Goal: Transaction & Acquisition: Purchase product/service

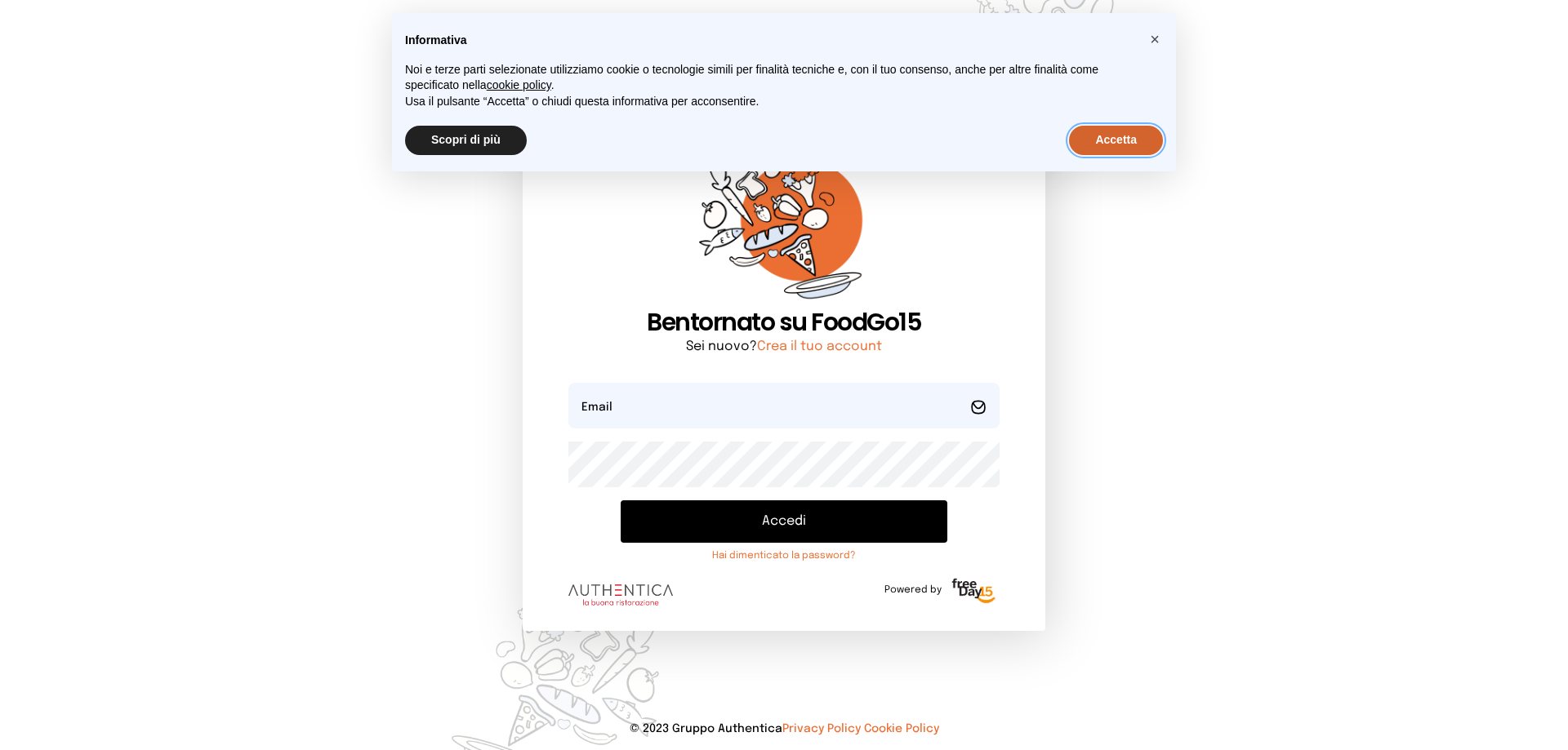
click at [1106, 134] on button "Accetta" at bounding box center [1116, 140] width 94 height 29
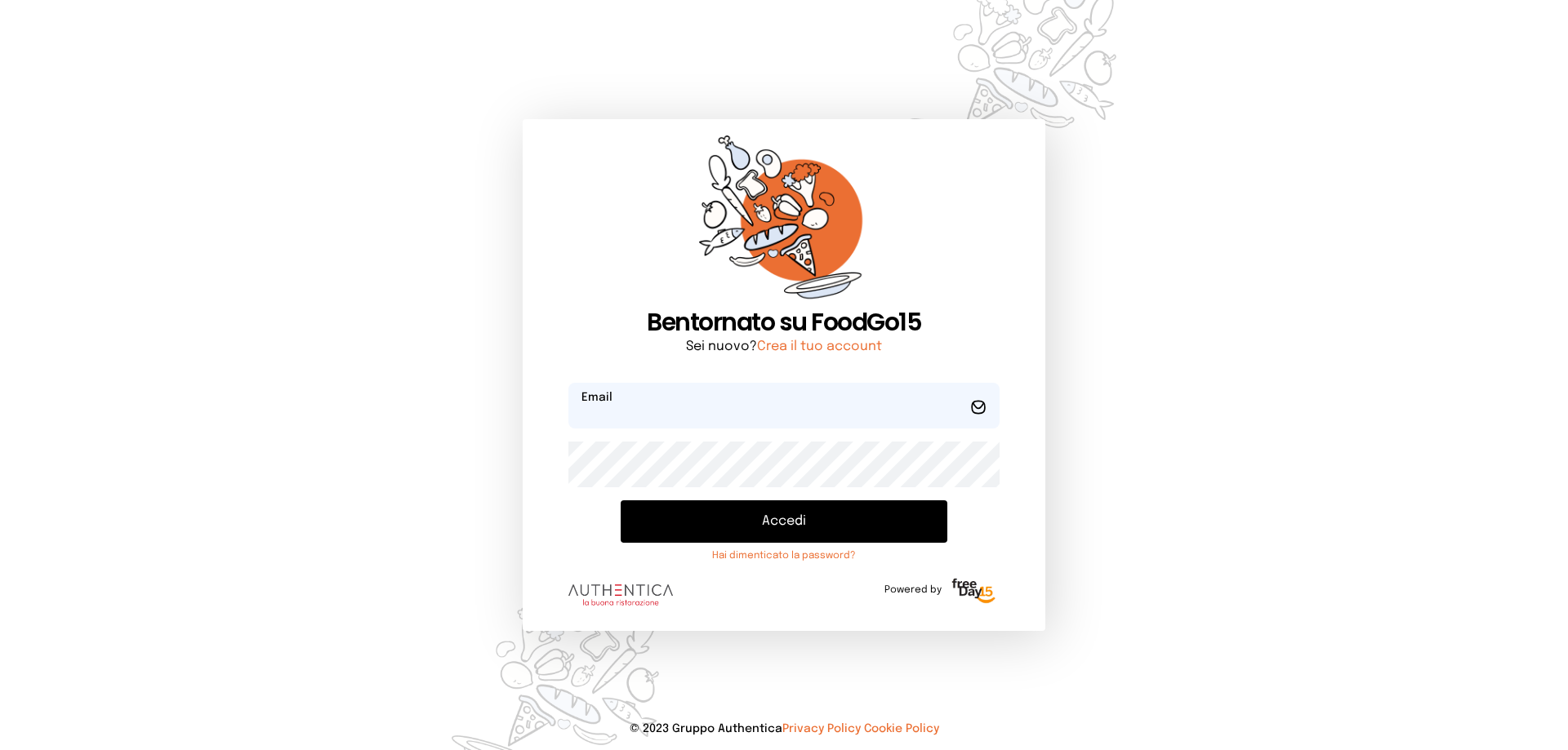
click at [720, 411] on input "email" at bounding box center [784, 405] width 431 height 46
type input "*"
type input "**********"
click at [781, 518] on button "Accedi" at bounding box center [783, 521] width 327 height 43
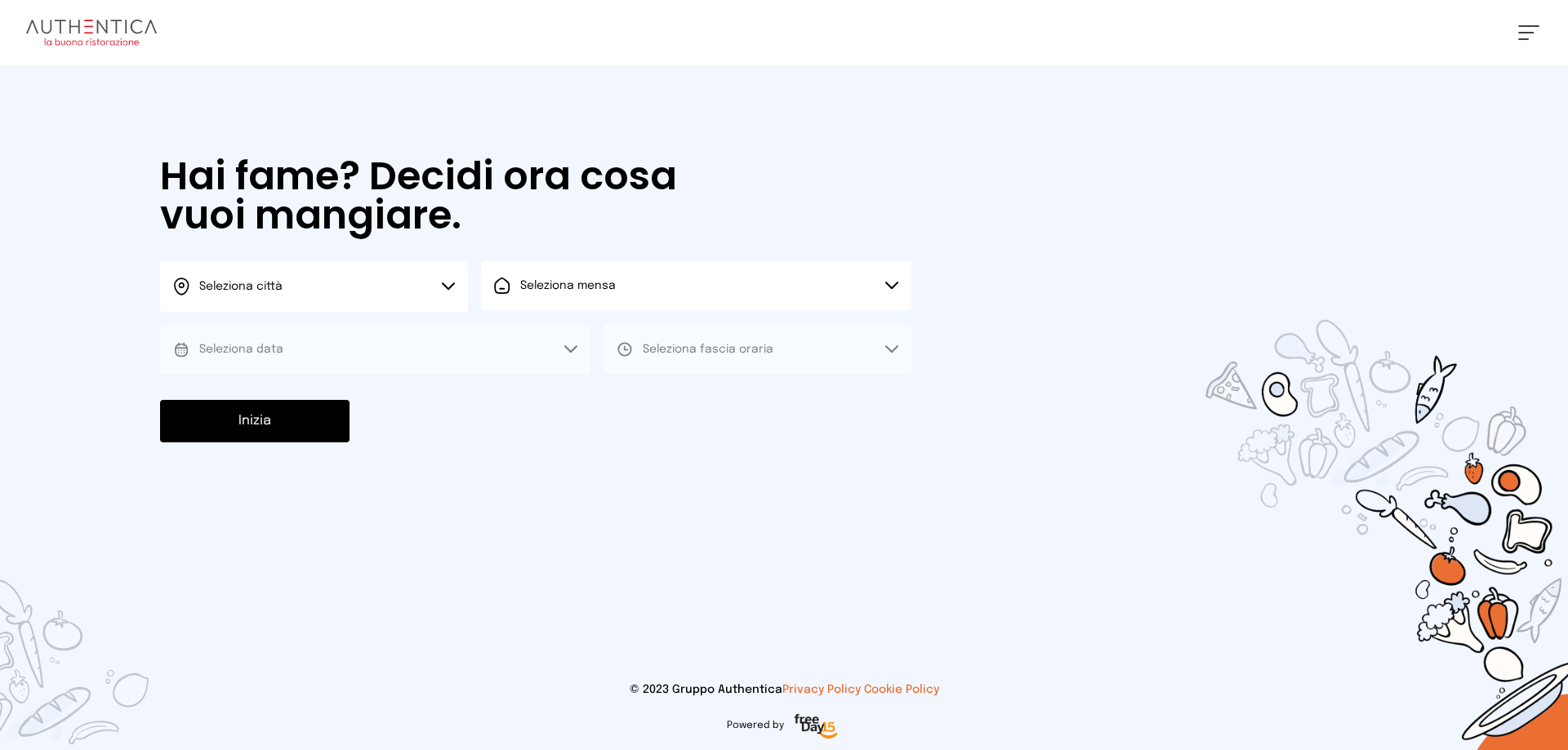
click at [437, 285] on button "Seleziona città" at bounding box center [314, 287] width 308 height 51
click at [407, 316] on li "Terni" at bounding box center [314, 334] width 308 height 44
drag, startPoint x: 555, startPoint y: 298, endPoint x: 561, endPoint y: 313, distance: 16.2
click at [557, 299] on button "Seleziona mensa" at bounding box center [696, 286] width 430 height 49
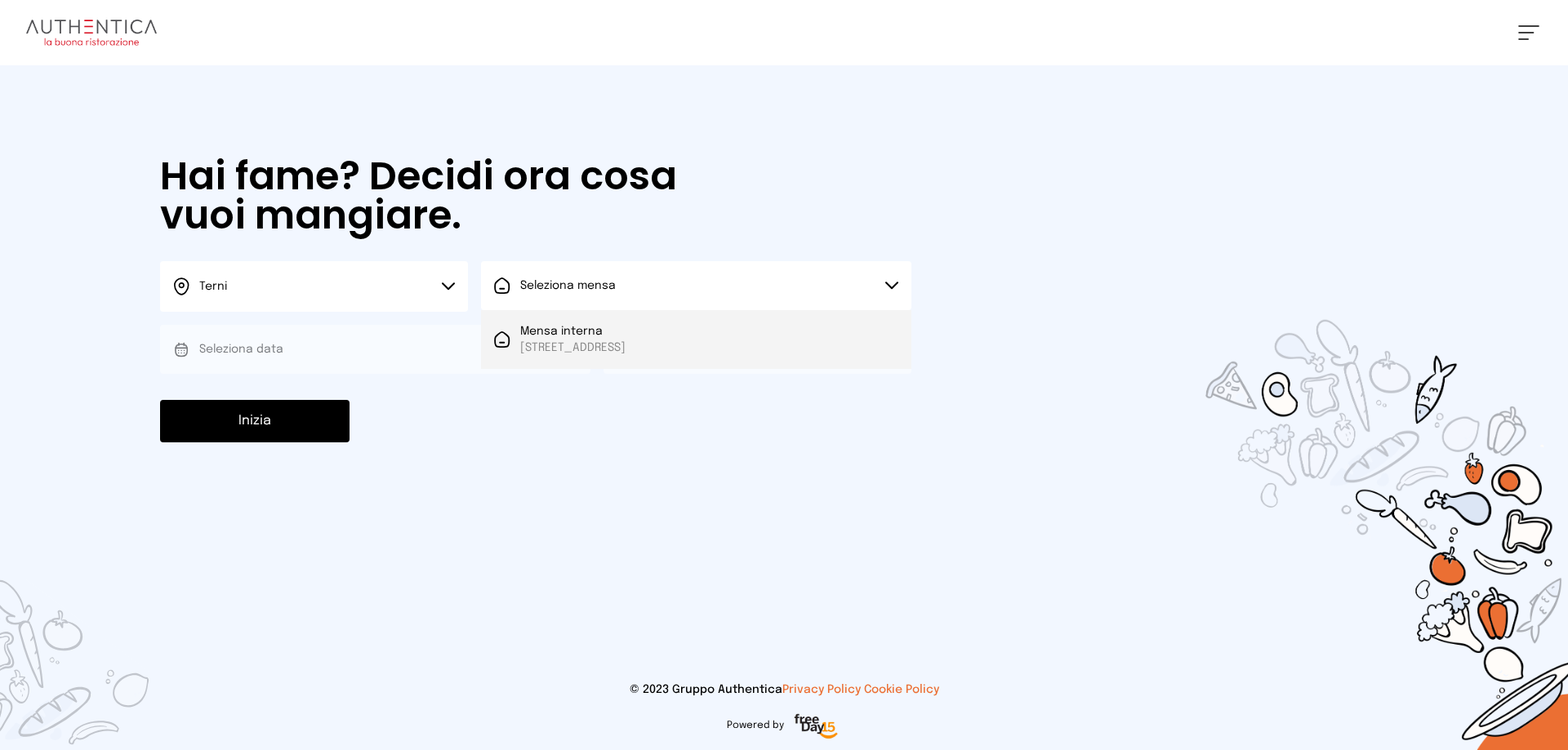
drag, startPoint x: 562, startPoint y: 322, endPoint x: 560, endPoint y: 345, distance: 23.1
click at [562, 327] on li "Mensa interna [STREET_ADDRESS]" at bounding box center [696, 340] width 430 height 59
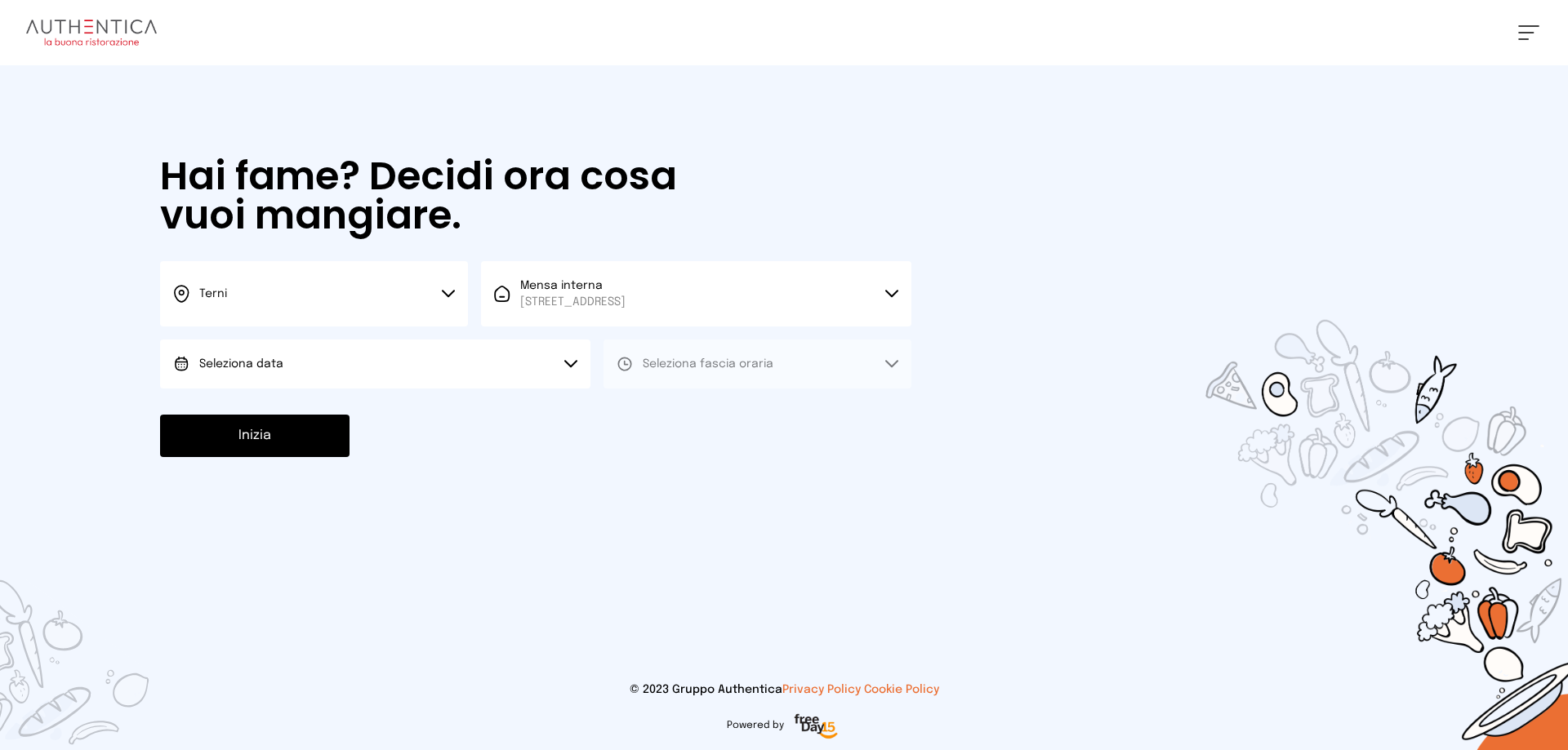
click at [558, 361] on button "Seleziona data" at bounding box center [375, 364] width 430 height 49
click at [553, 390] on li "[DATE], [DATE]" at bounding box center [375, 409] width 430 height 43
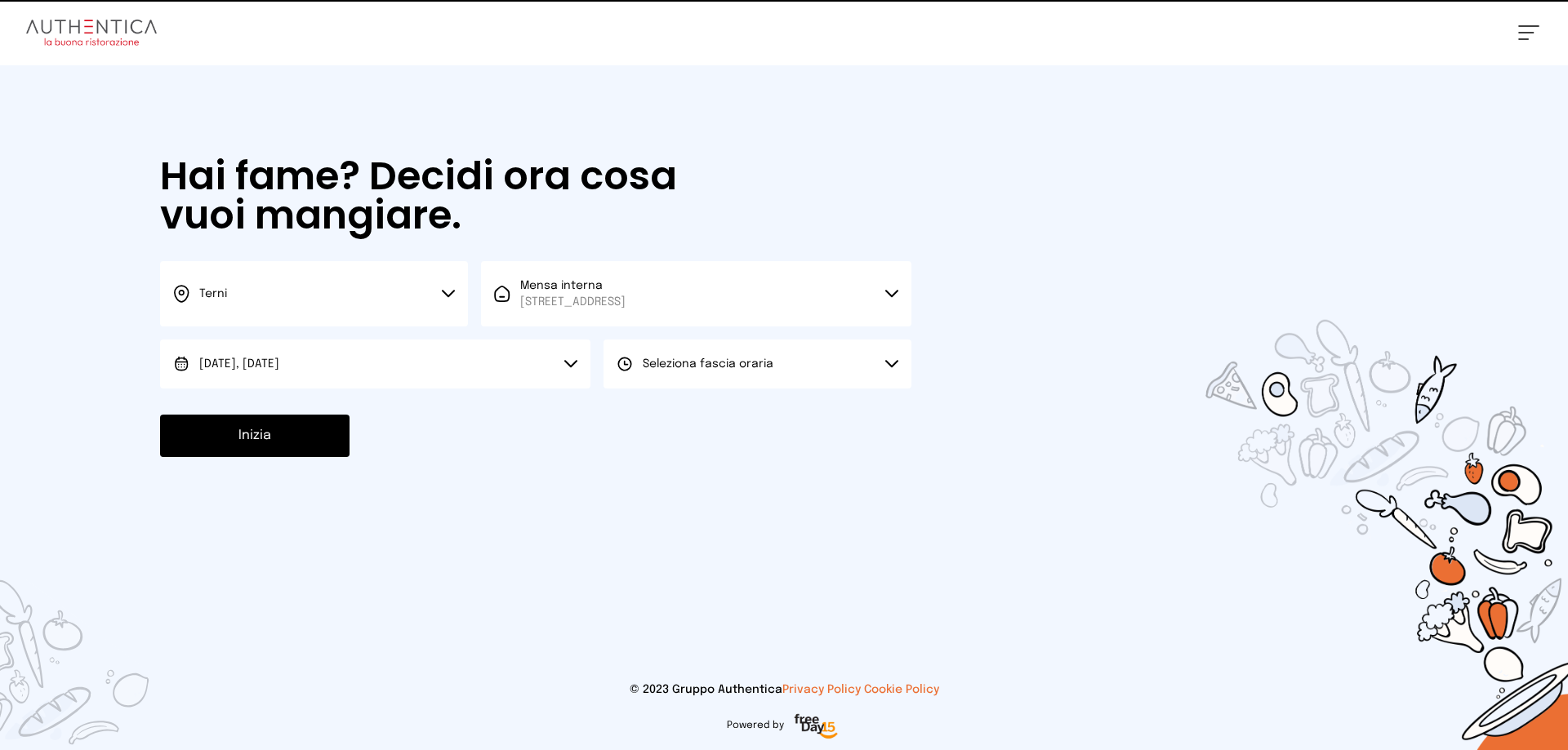
drag, startPoint x: 664, startPoint y: 373, endPoint x: 667, endPoint y: 387, distance: 14.3
click at [665, 379] on button "Seleziona fascia oraria" at bounding box center [757, 364] width 308 height 49
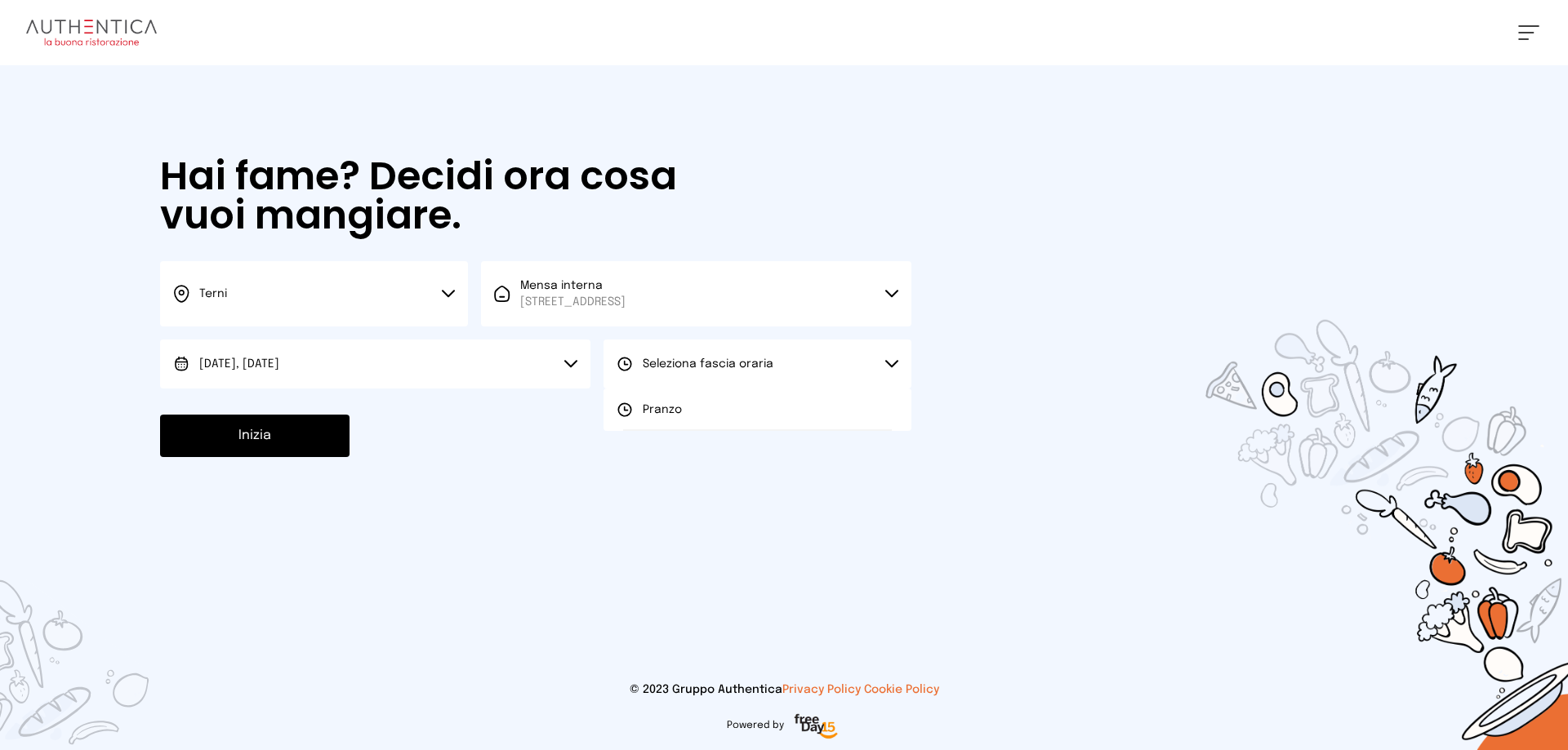
drag, startPoint x: 671, startPoint y: 404, endPoint x: 553, endPoint y: 438, distance: 122.8
click at [668, 412] on span "Pranzo" at bounding box center [661, 409] width 39 height 16
click at [296, 441] on button "Inizia" at bounding box center [255, 435] width 190 height 43
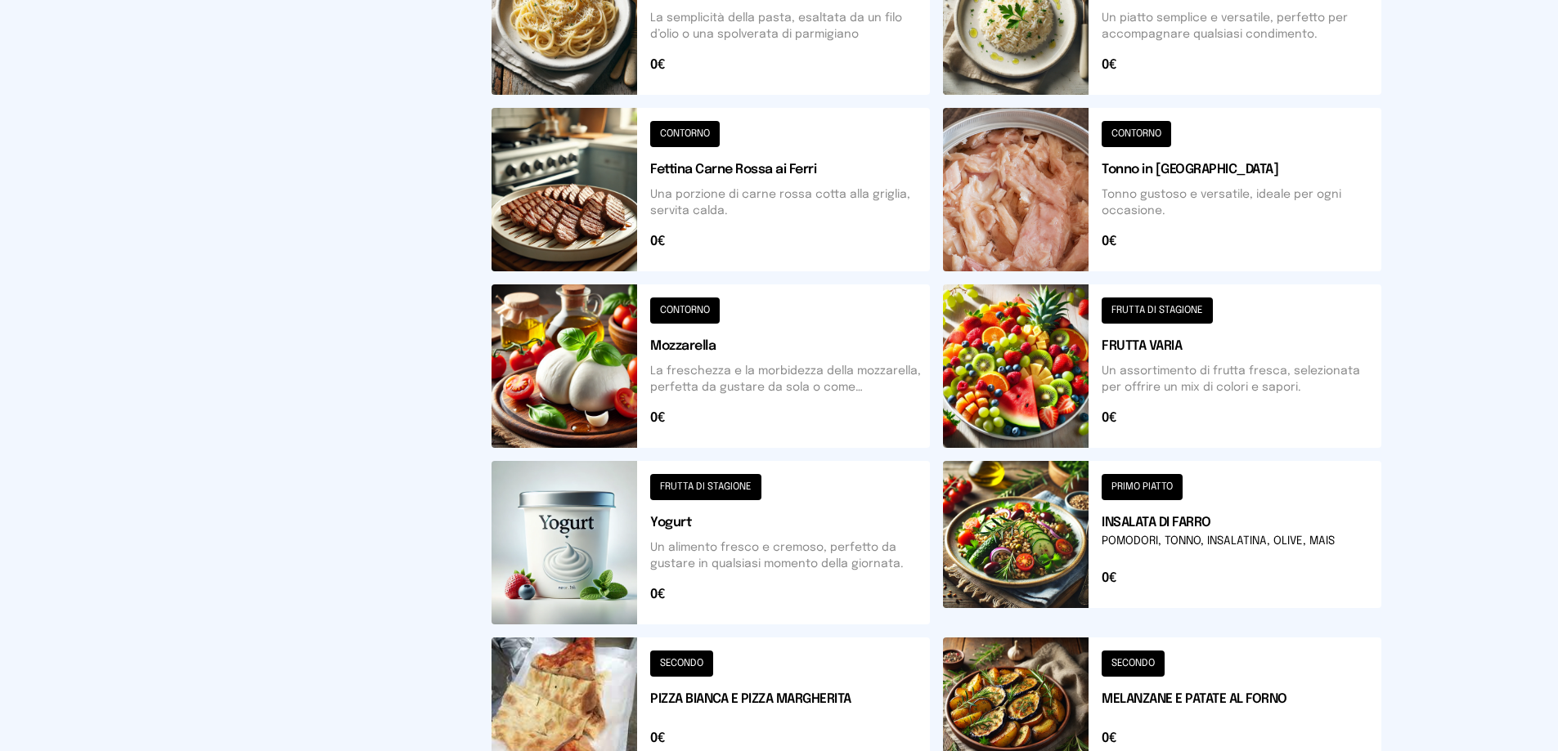
scroll to position [327, 0]
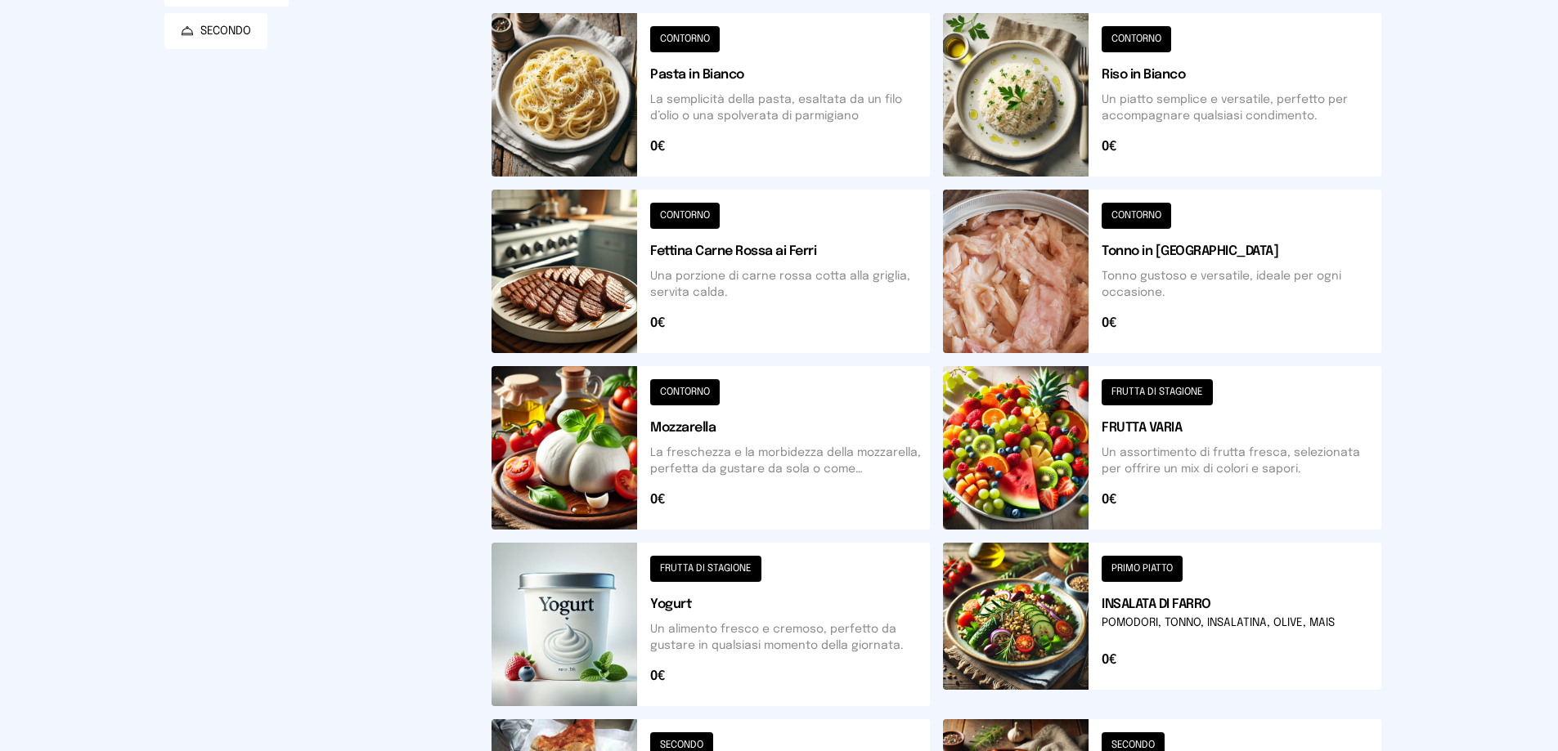
click at [690, 220] on button at bounding box center [710, 272] width 438 height 164
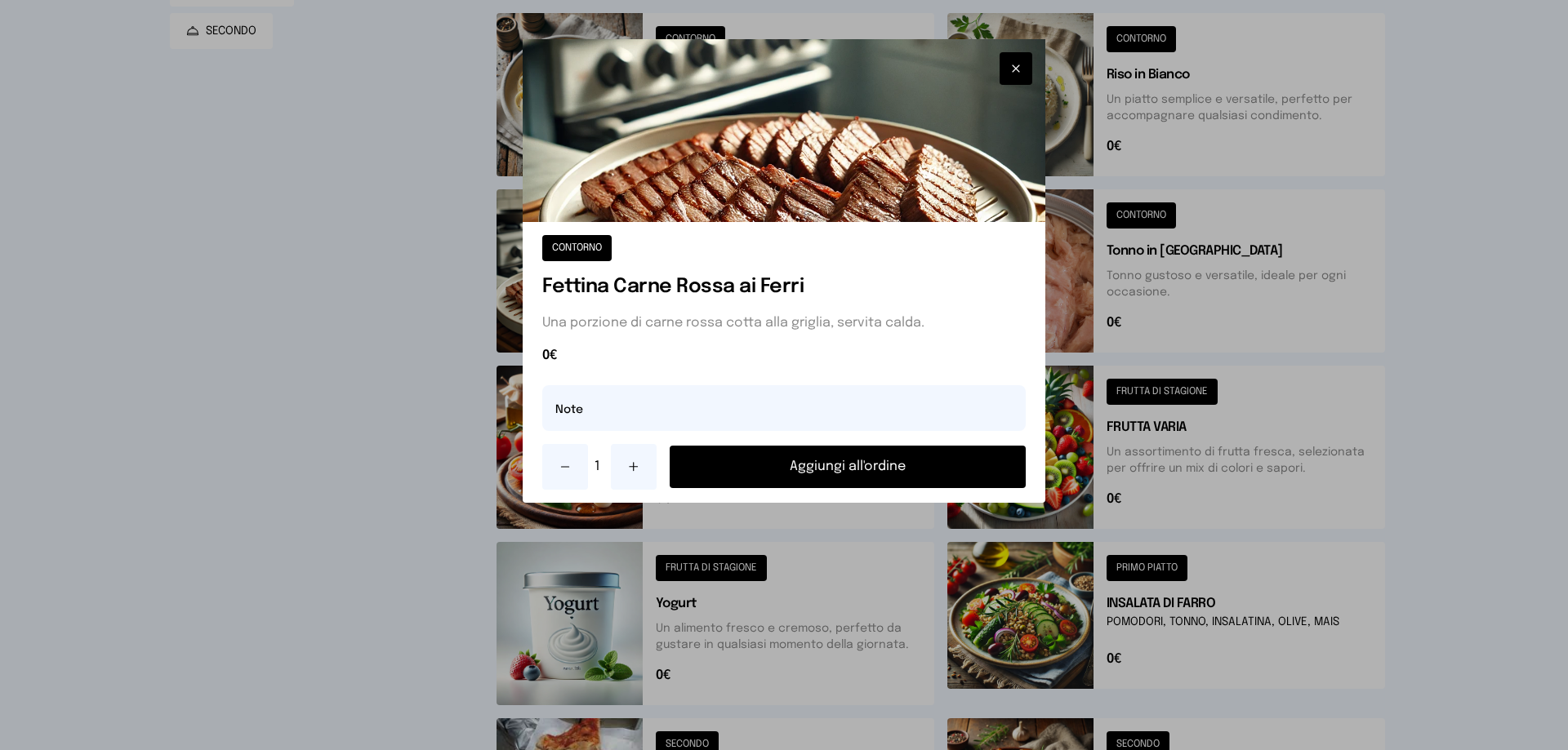
click at [831, 465] on button "Aggiungi all'ordine" at bounding box center [847, 466] width 356 height 43
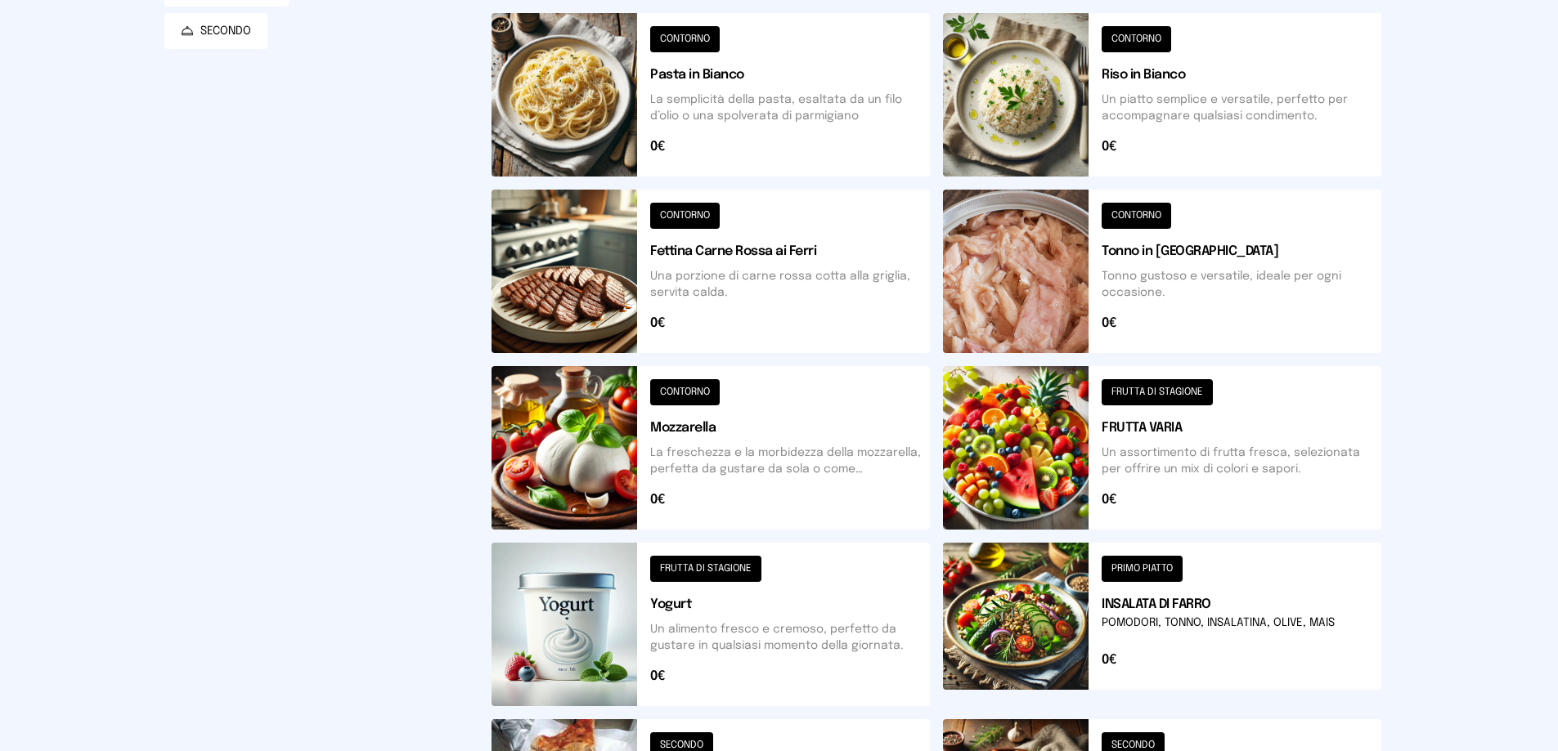
click at [1134, 386] on button at bounding box center [1162, 448] width 438 height 164
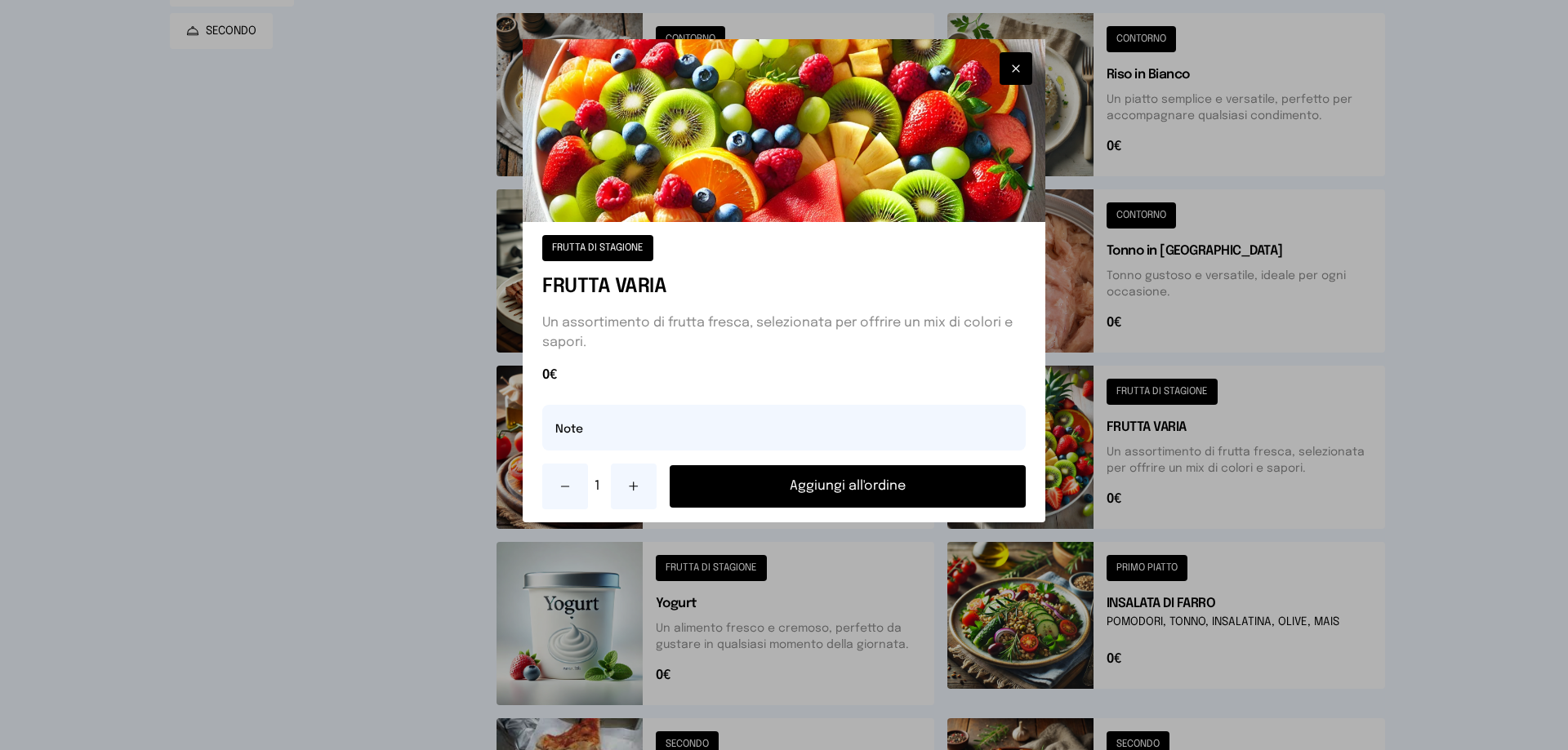
click at [813, 485] on button "Aggiungi all'ordine" at bounding box center [847, 486] width 356 height 43
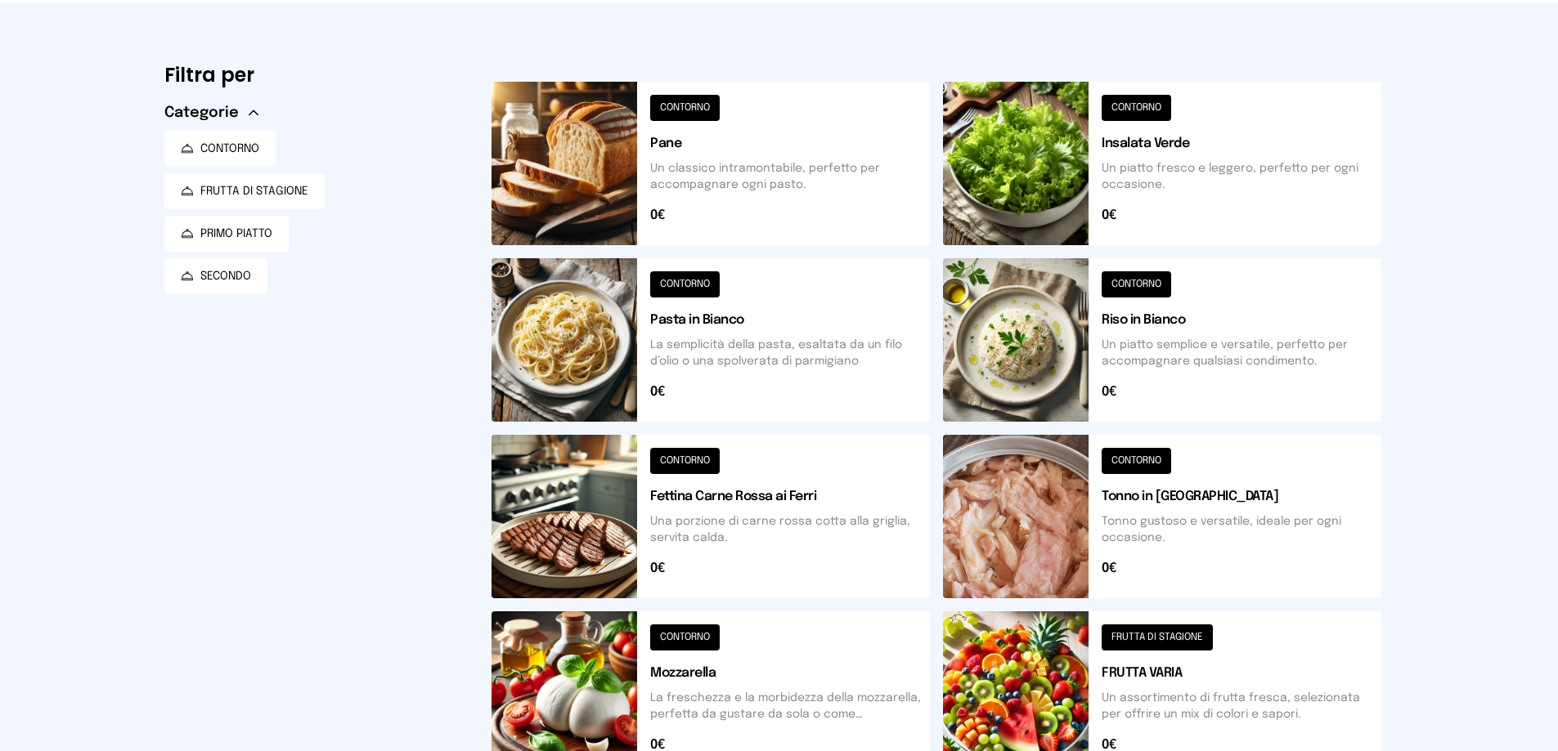
scroll to position [0, 0]
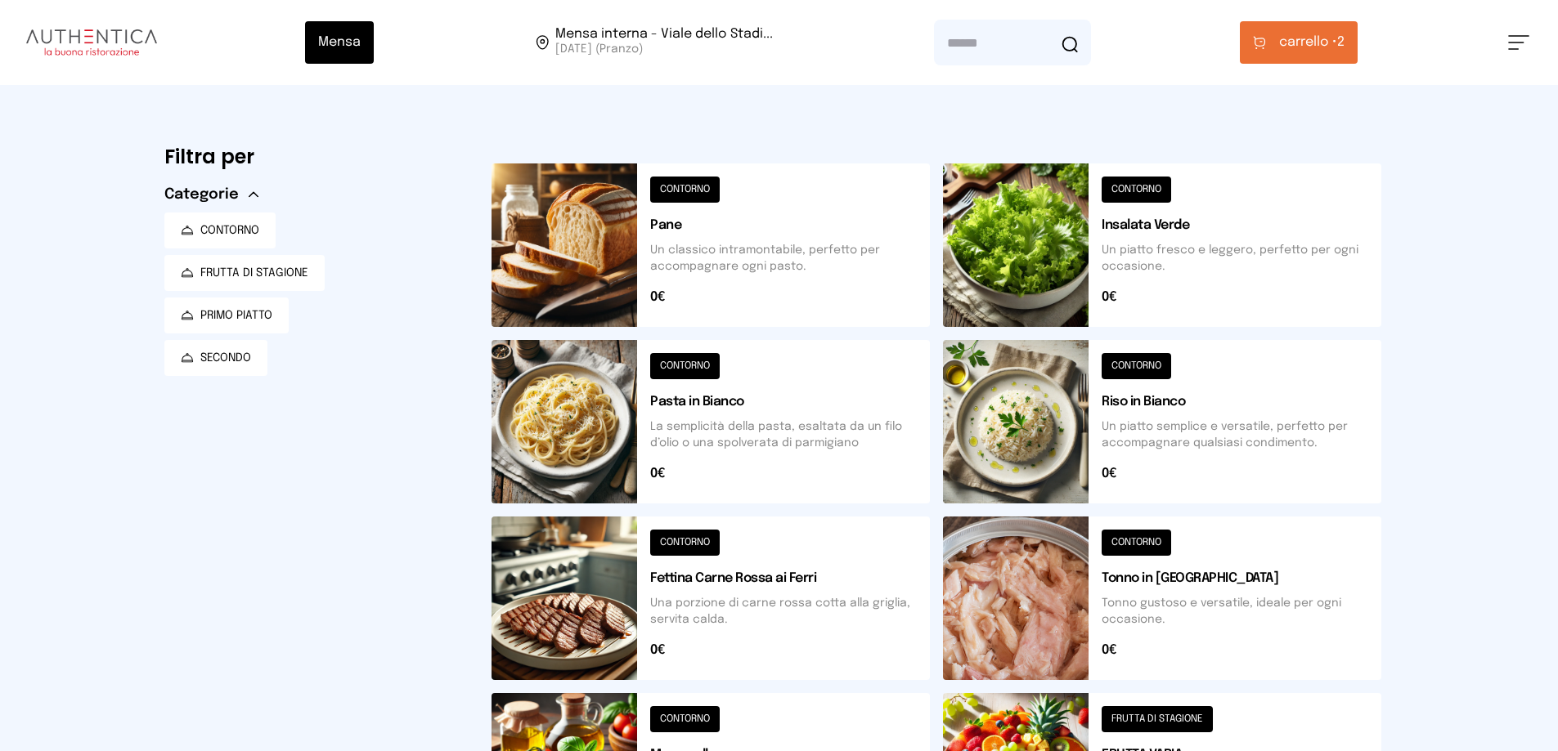
click at [1128, 184] on button at bounding box center [1162, 246] width 438 height 164
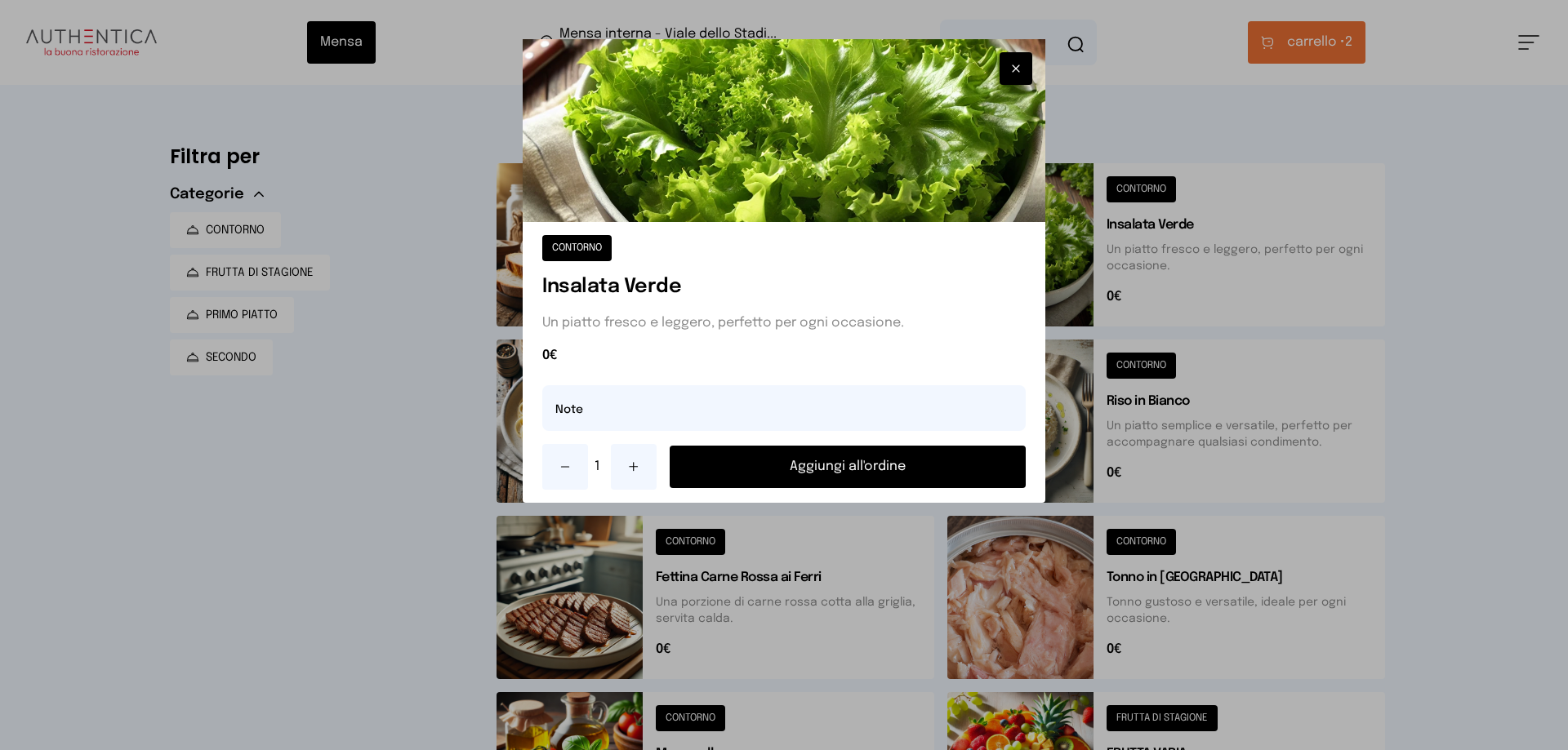
click at [865, 458] on button "Aggiungi all'ordine" at bounding box center [847, 466] width 356 height 43
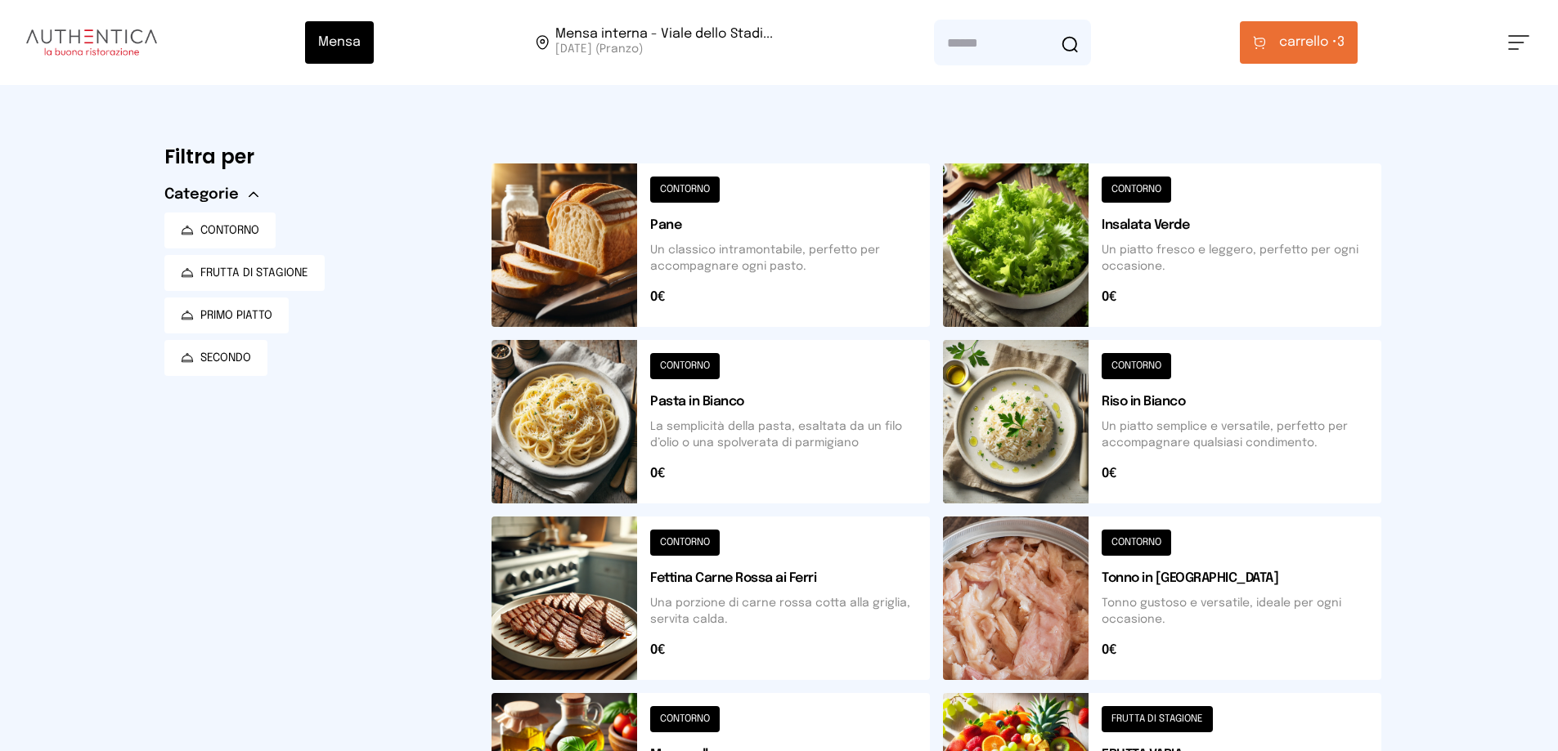
click at [1301, 56] on button "carrello • 3" at bounding box center [1299, 42] width 118 height 43
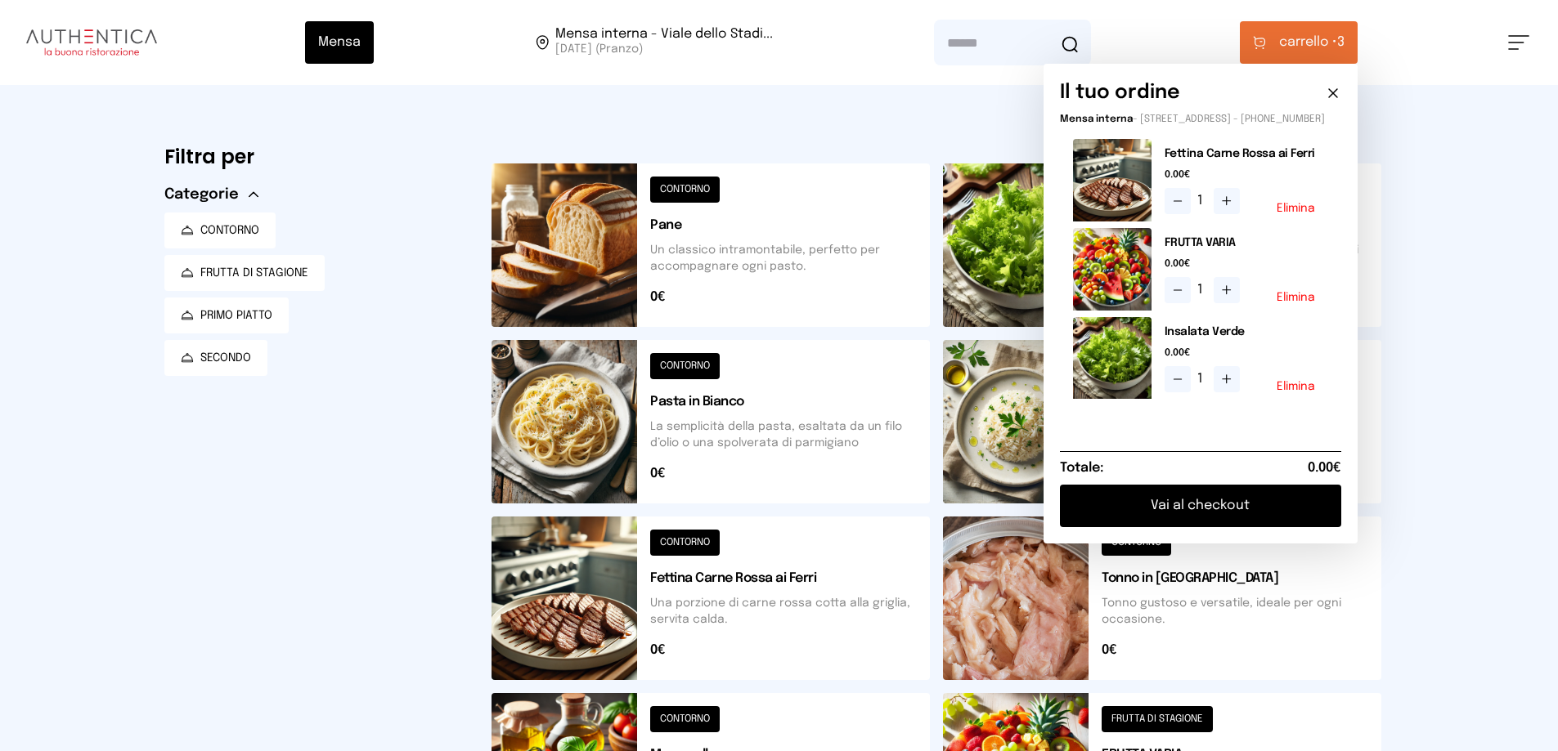
click at [1205, 514] on button "Vai al checkout" at bounding box center [1200, 506] width 281 height 43
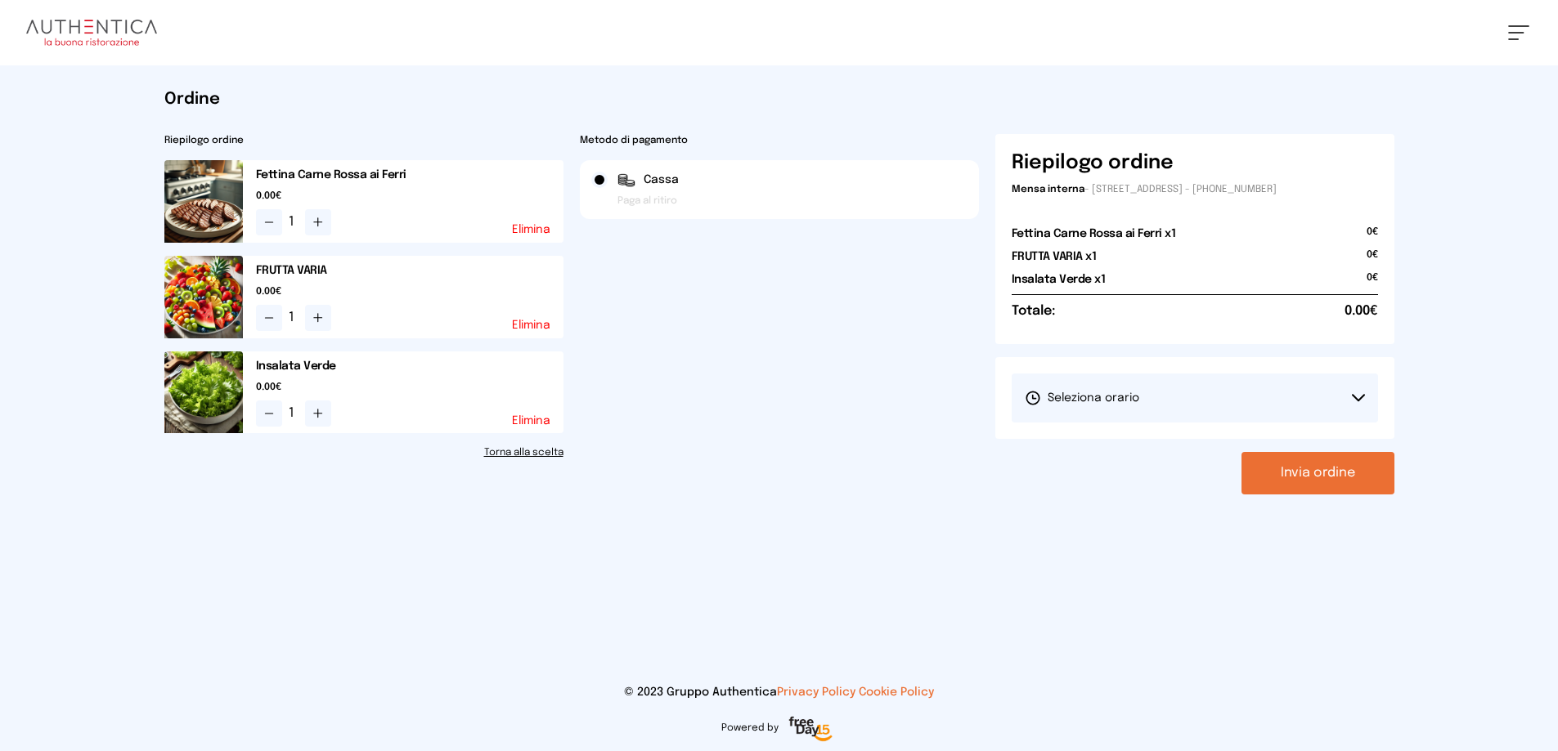
click at [1358, 395] on icon at bounding box center [1358, 398] width 13 height 8
click at [1198, 449] on li "1° Turno (13:00 - 15:00)" at bounding box center [1194, 444] width 366 height 43
click at [1296, 475] on button "Invia ordine" at bounding box center [1317, 473] width 153 height 43
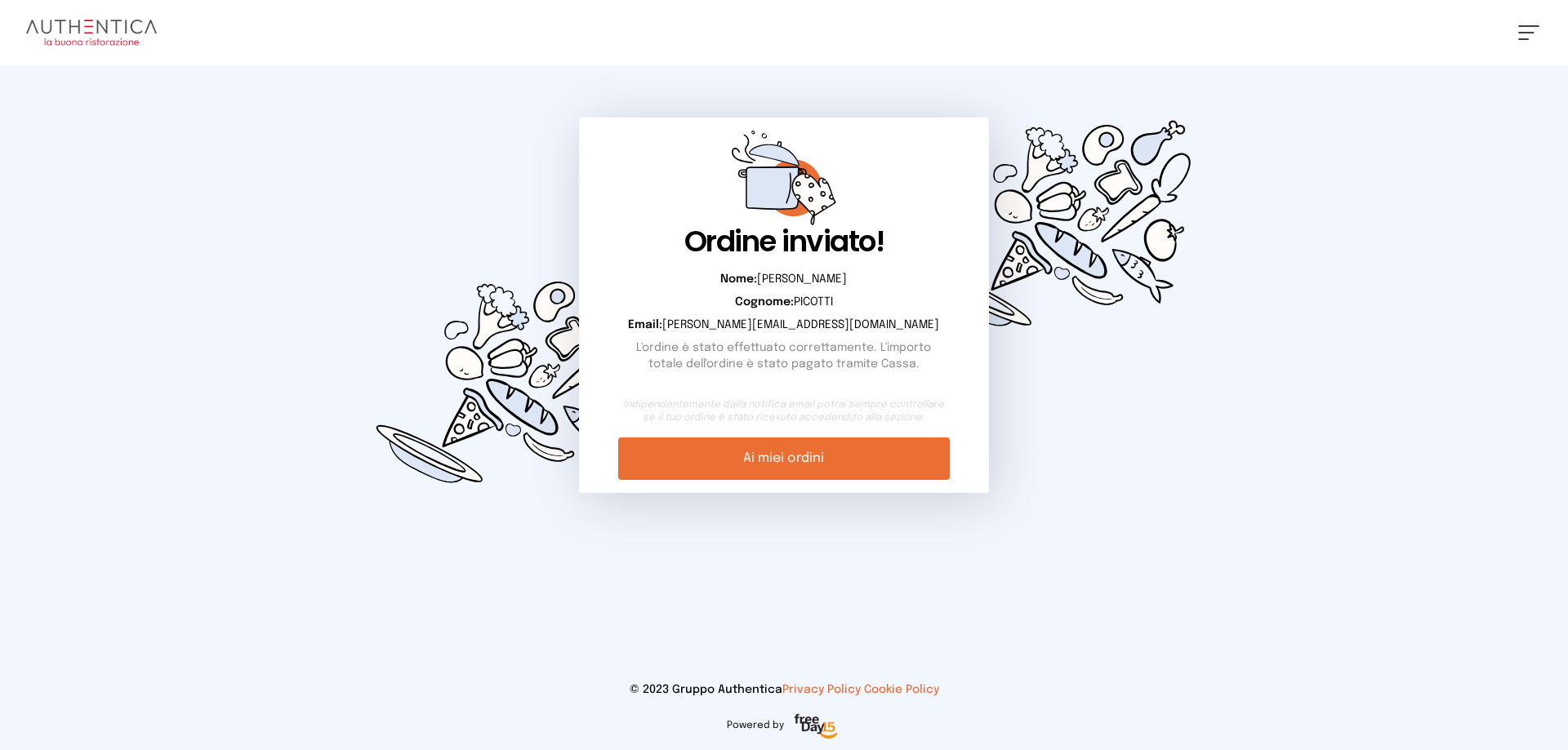
click at [804, 469] on link "Ai miei ordini" at bounding box center [783, 458] width 331 height 43
